Goal: Transaction & Acquisition: Purchase product/service

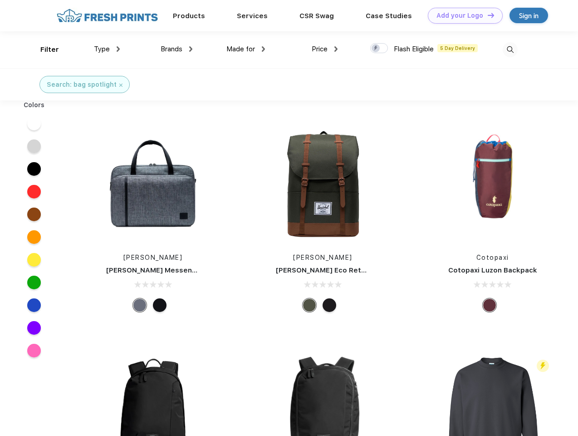
click at [462, 15] on link "Add your Logo Design Tool" at bounding box center [465, 16] width 75 height 16
click at [0, 0] on div "Design Tool" at bounding box center [0, 0] width 0 height 0
click at [487, 15] on link "Add your Logo Design Tool" at bounding box center [465, 16] width 75 height 16
click at [44, 49] on div "Filter" at bounding box center [49, 49] width 19 height 10
click at [107, 49] on span "Type" at bounding box center [102, 49] width 16 height 8
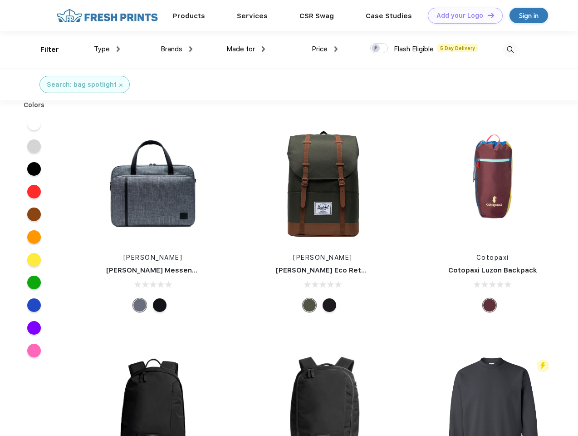
click at [177, 49] on span "Brands" at bounding box center [172, 49] width 22 height 8
click at [246, 49] on span "Made for" at bounding box center [240, 49] width 29 height 8
click at [325, 49] on span "Price" at bounding box center [320, 49] width 16 height 8
click at [379, 49] on div at bounding box center [379, 48] width 18 height 10
click at [376, 49] on input "checkbox" at bounding box center [373, 46] width 6 height 6
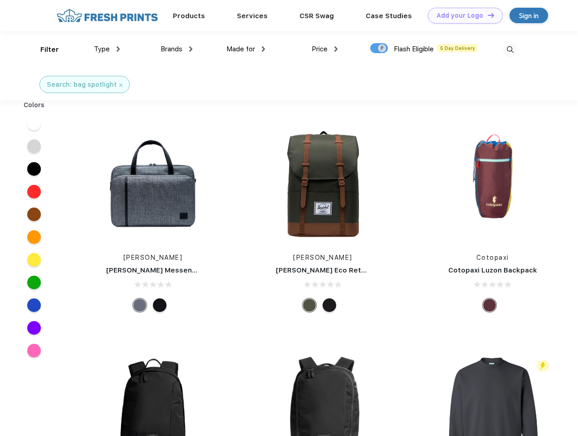
click at [510, 49] on img at bounding box center [510, 49] width 15 height 15
